Goal: Task Accomplishment & Management: Manage account settings

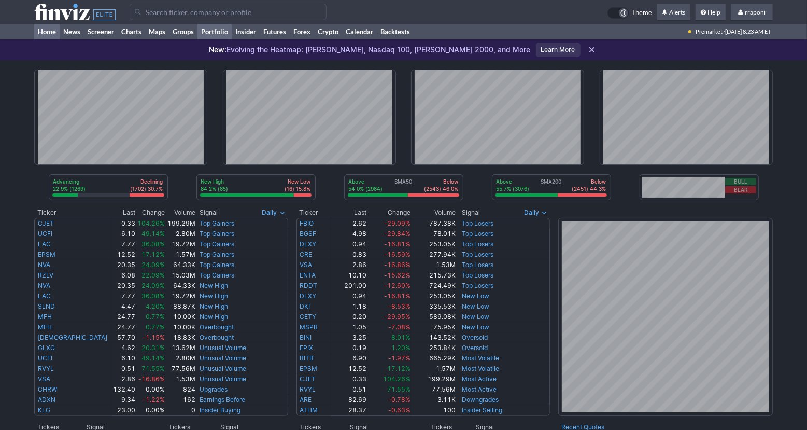
click at [228, 34] on link "Portfolio" at bounding box center [215, 32] width 34 height 16
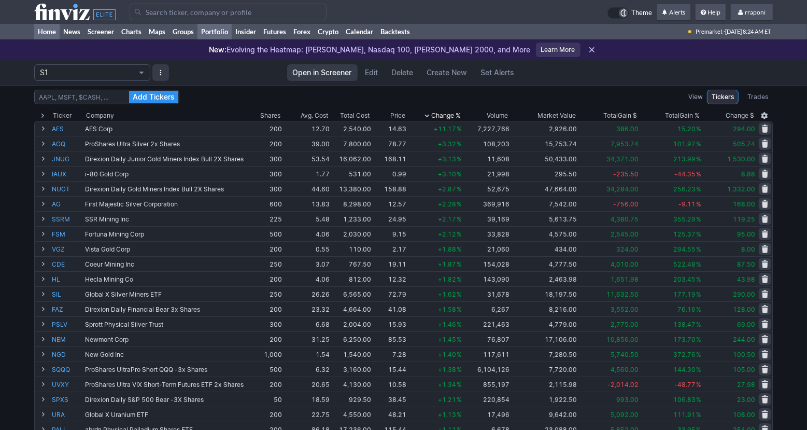
click at [55, 34] on link "Home" at bounding box center [46, 32] width 25 height 16
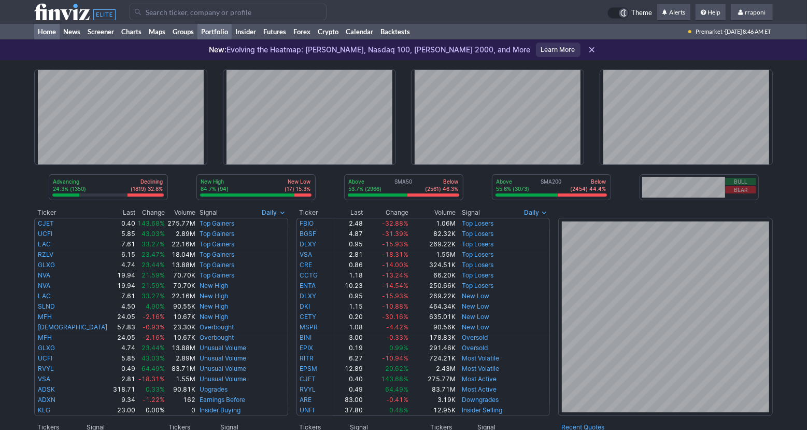
click at [230, 31] on link "Portfolio" at bounding box center [215, 32] width 34 height 16
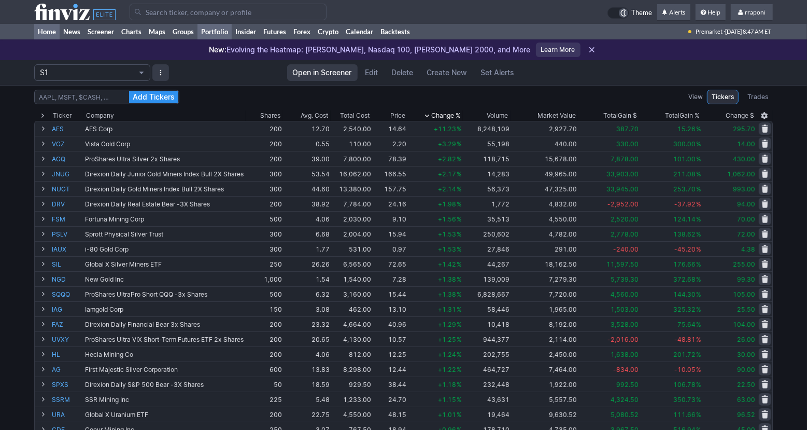
click at [57, 35] on link "Home" at bounding box center [46, 32] width 25 height 16
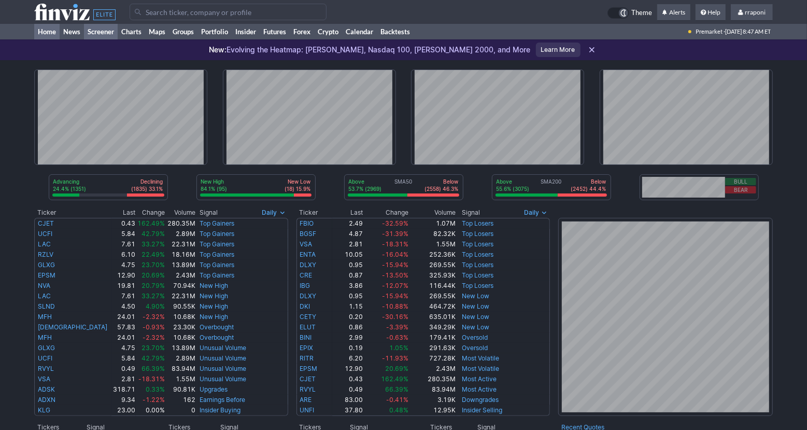
click at [109, 33] on link "Screener" at bounding box center [101, 32] width 34 height 16
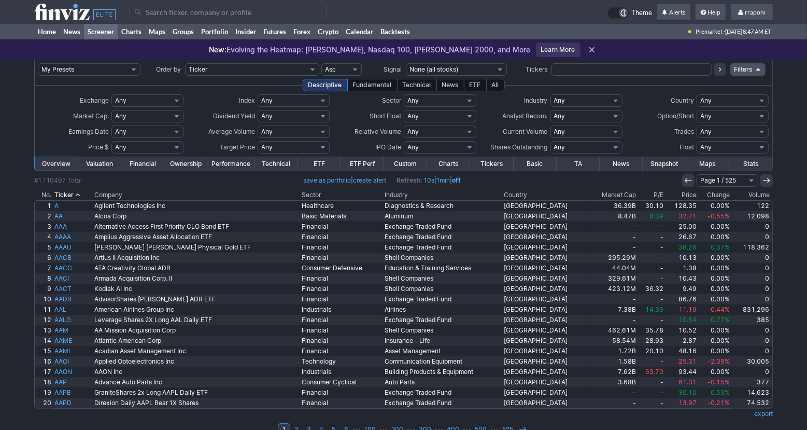
click at [560, 98] on select "Any Stocks only (ex-Funds) Exchange Traded Fund Advertising Agencies Aerospace …" at bounding box center [587, 100] width 72 height 12
select select "exchangetradedfund"
click at [551, 94] on select "Any Stocks only (ex-Funds) Exchange Traded Fund Advertising Agencies Aerospace …" at bounding box center [587, 100] width 72 height 12
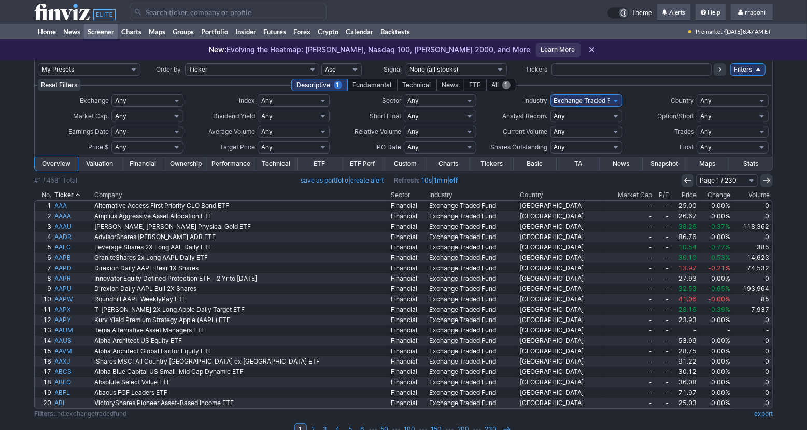
click at [500, 87] on div "All 1" at bounding box center [501, 85] width 30 height 12
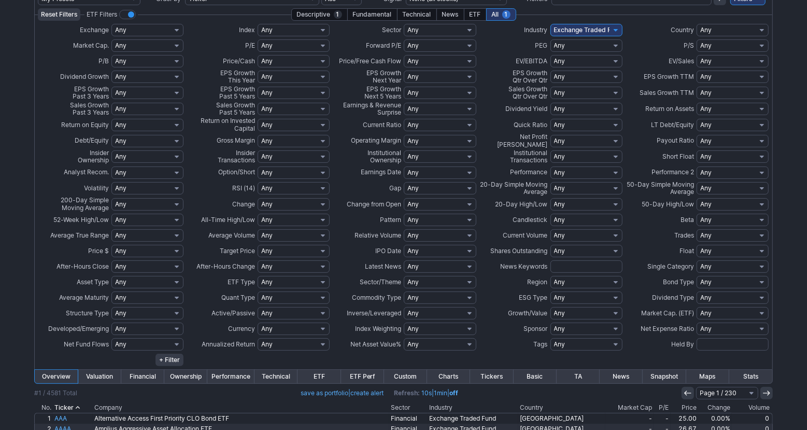
scroll to position [300, 0]
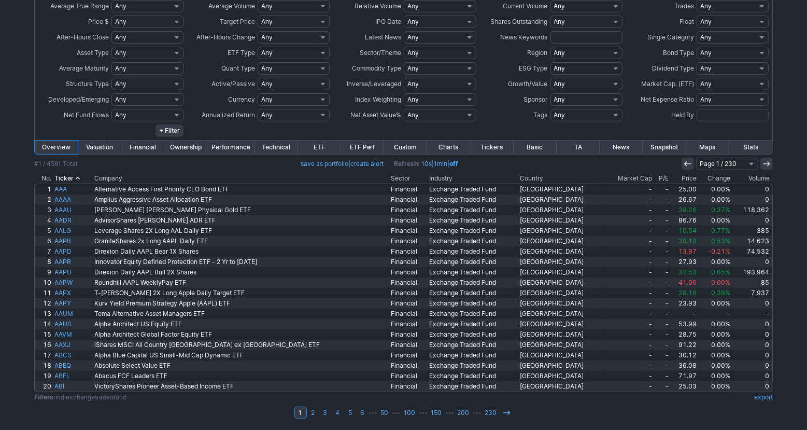
click at [750, 178] on th "Volume" at bounding box center [752, 178] width 41 height 10
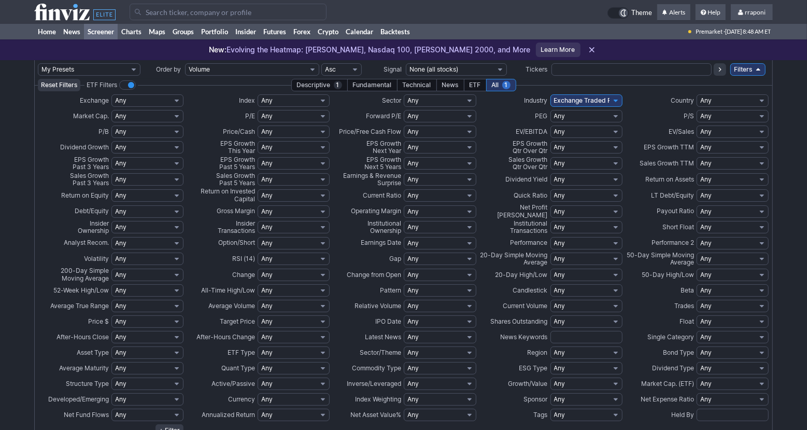
scroll to position [300, 0]
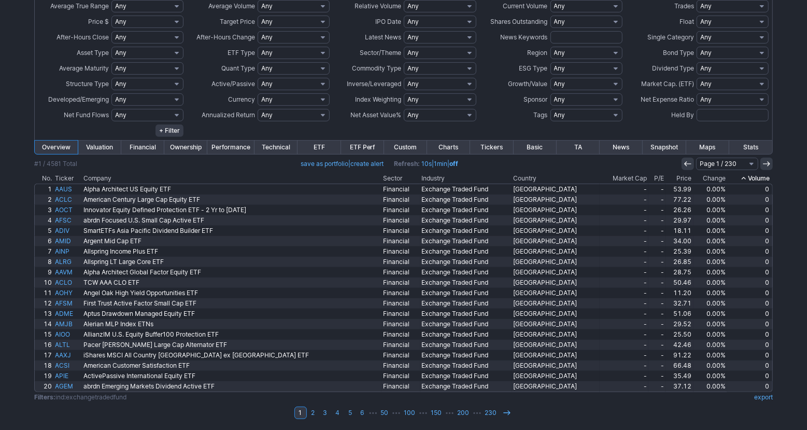
click at [741, 180] on icon at bounding box center [744, 178] width 8 height 8
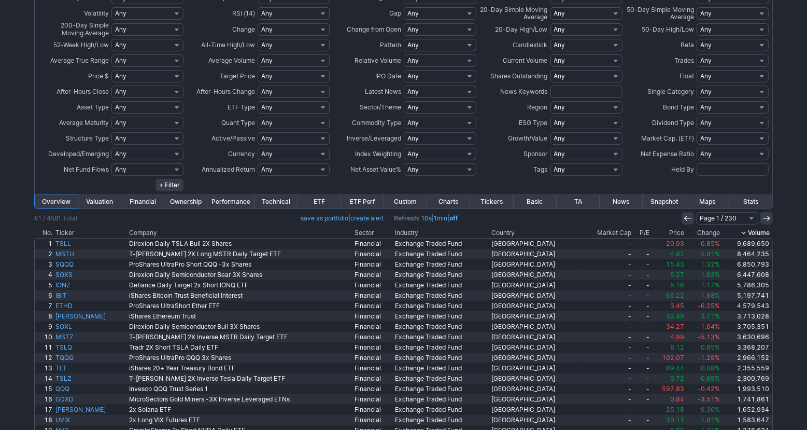
scroll to position [300, 0]
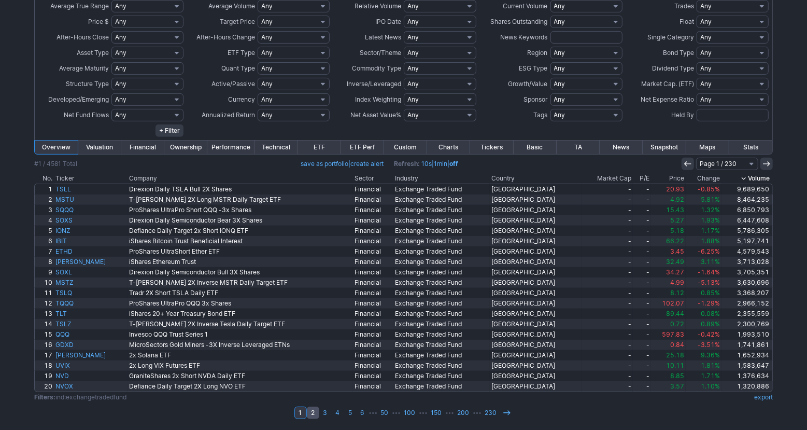
click at [314, 413] on link "2" at bounding box center [313, 412] width 12 height 12
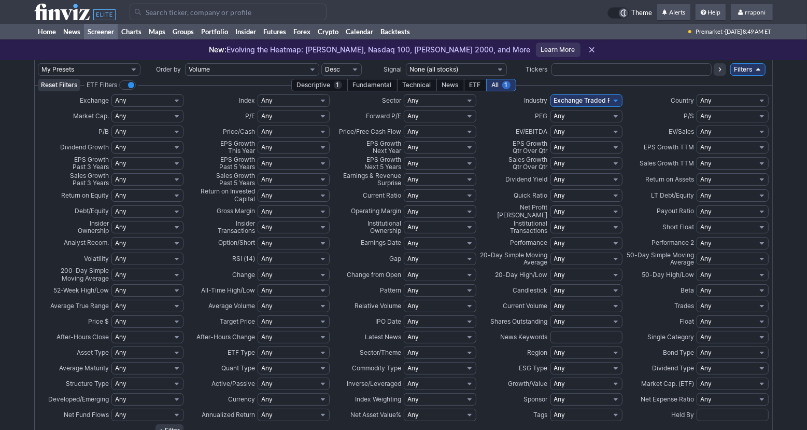
click at [795, 279] on div "My Presets -Save Screen -Edit Screens s: p3 s: p2 s: p1 p: S1 Order by Ticker T…" at bounding box center [403, 395] width 807 height 670
click at [49, 30] on link "Home" at bounding box center [46, 32] width 25 height 16
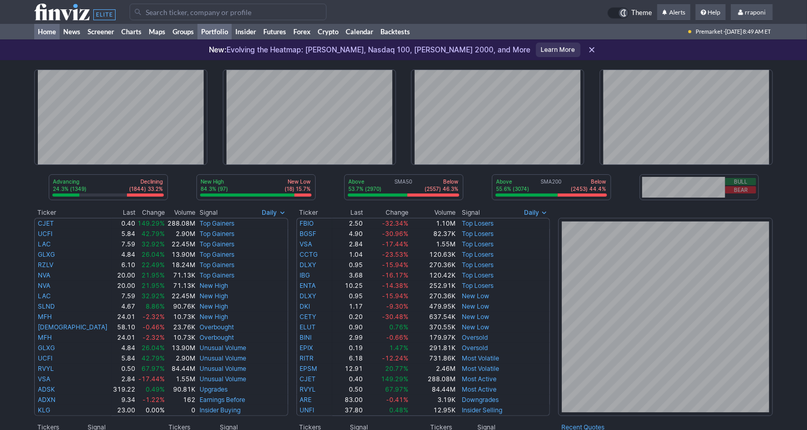
click at [228, 31] on link "Portfolio" at bounding box center [215, 32] width 34 height 16
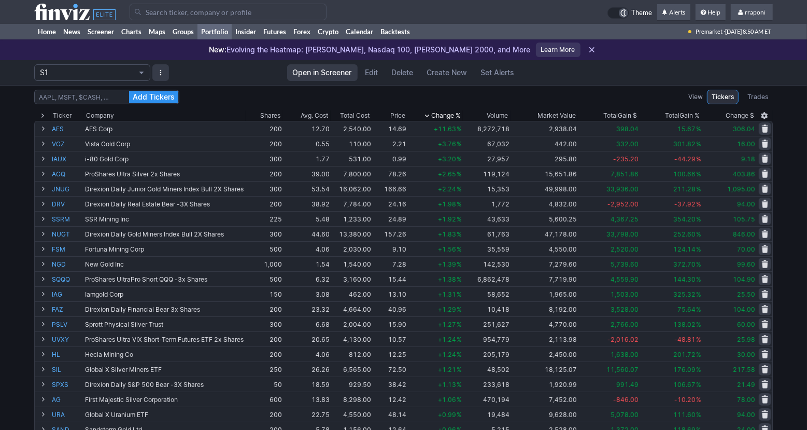
click at [788, 193] on div "Add Tickers View Tickers Trades Ticker Company Shares Avg. Cost Total Cost Pric…" at bounding box center [403, 412] width 807 height 655
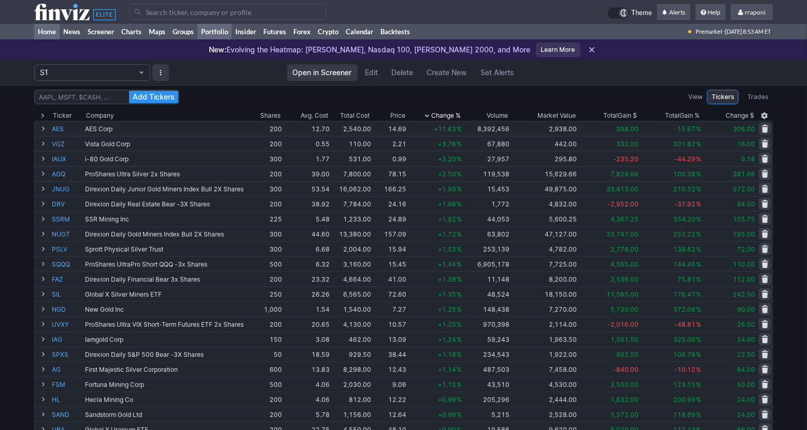
click at [56, 34] on link "Home" at bounding box center [46, 32] width 25 height 16
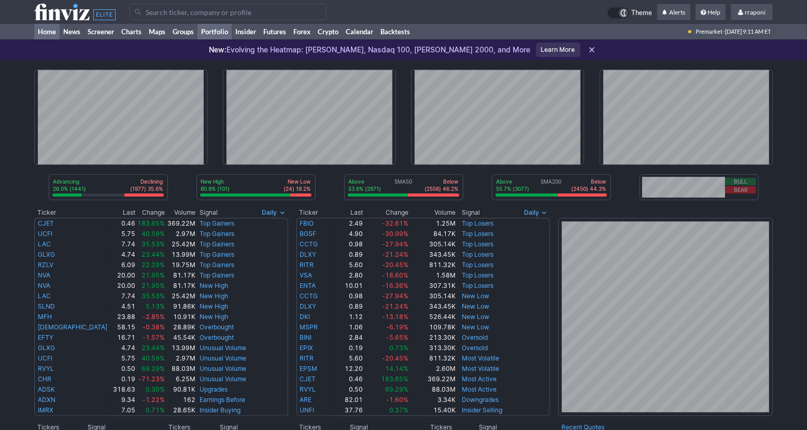
click at [222, 37] on link "Portfolio" at bounding box center [215, 32] width 34 height 16
